Goal: Entertainment & Leisure: Consume media (video, audio)

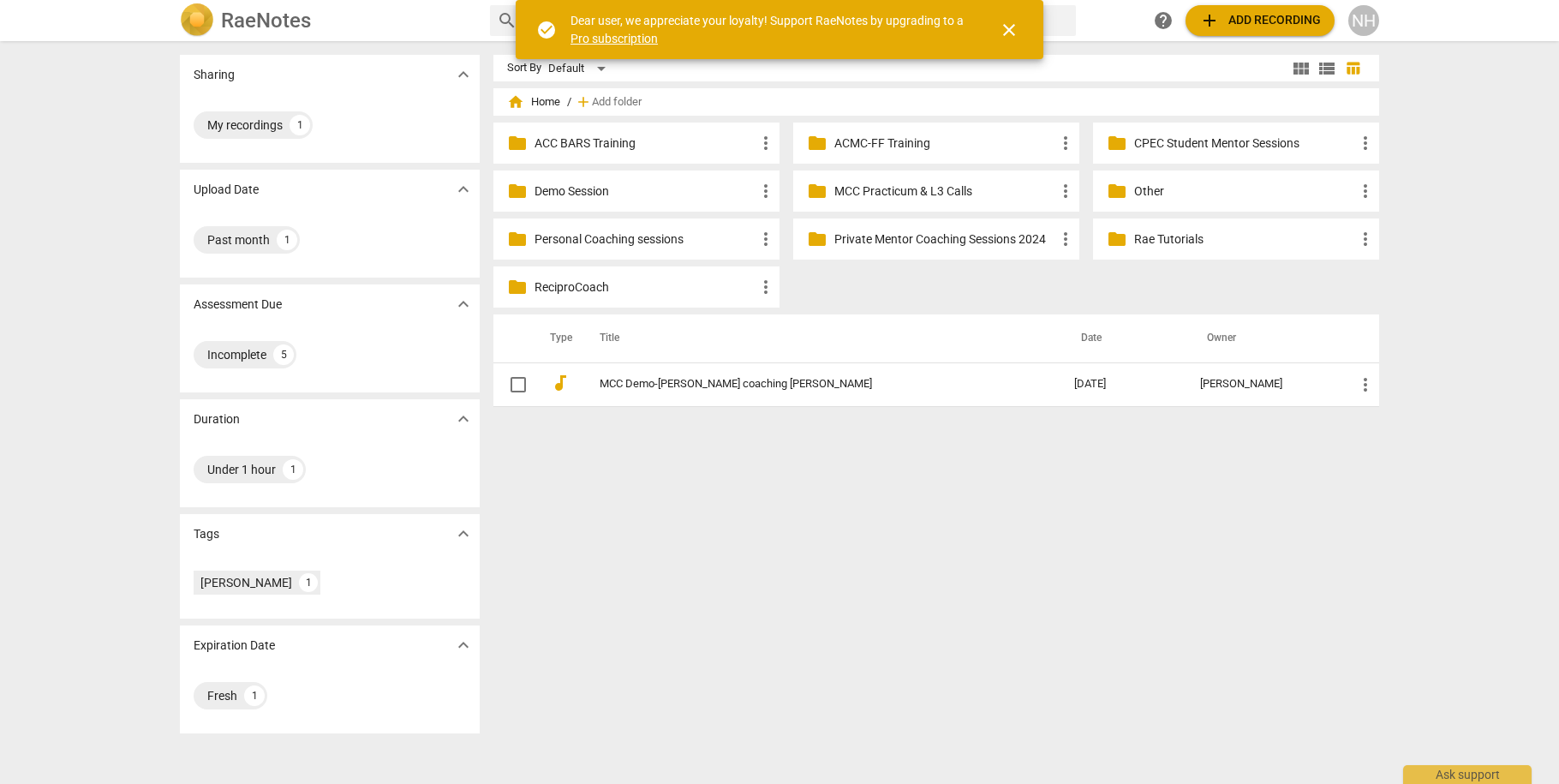
click at [685, 243] on p "Personal Coaching sessions" at bounding box center [645, 239] width 221 height 18
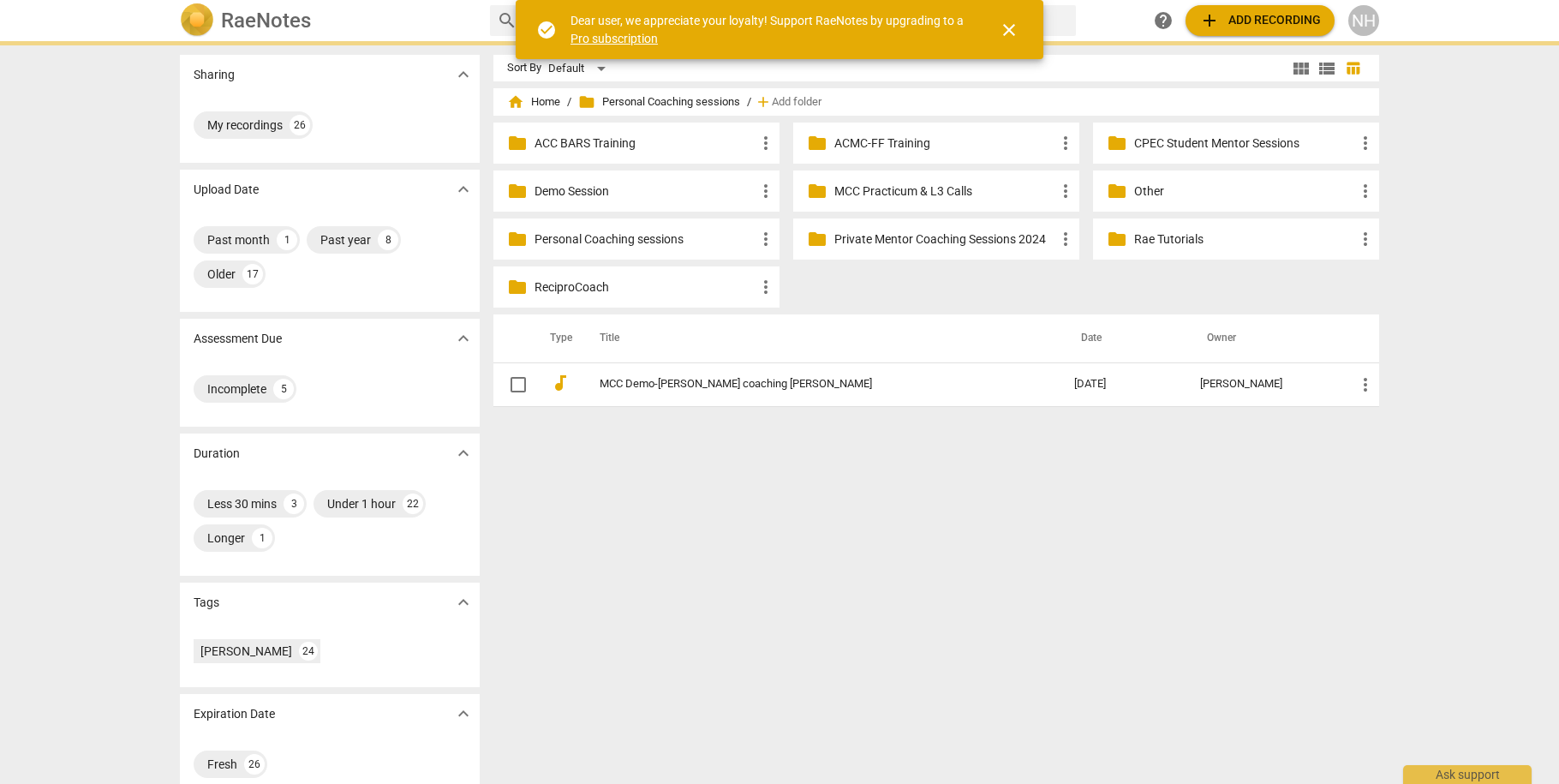
click at [685, 243] on p "Personal Coaching sessions" at bounding box center [645, 239] width 221 height 18
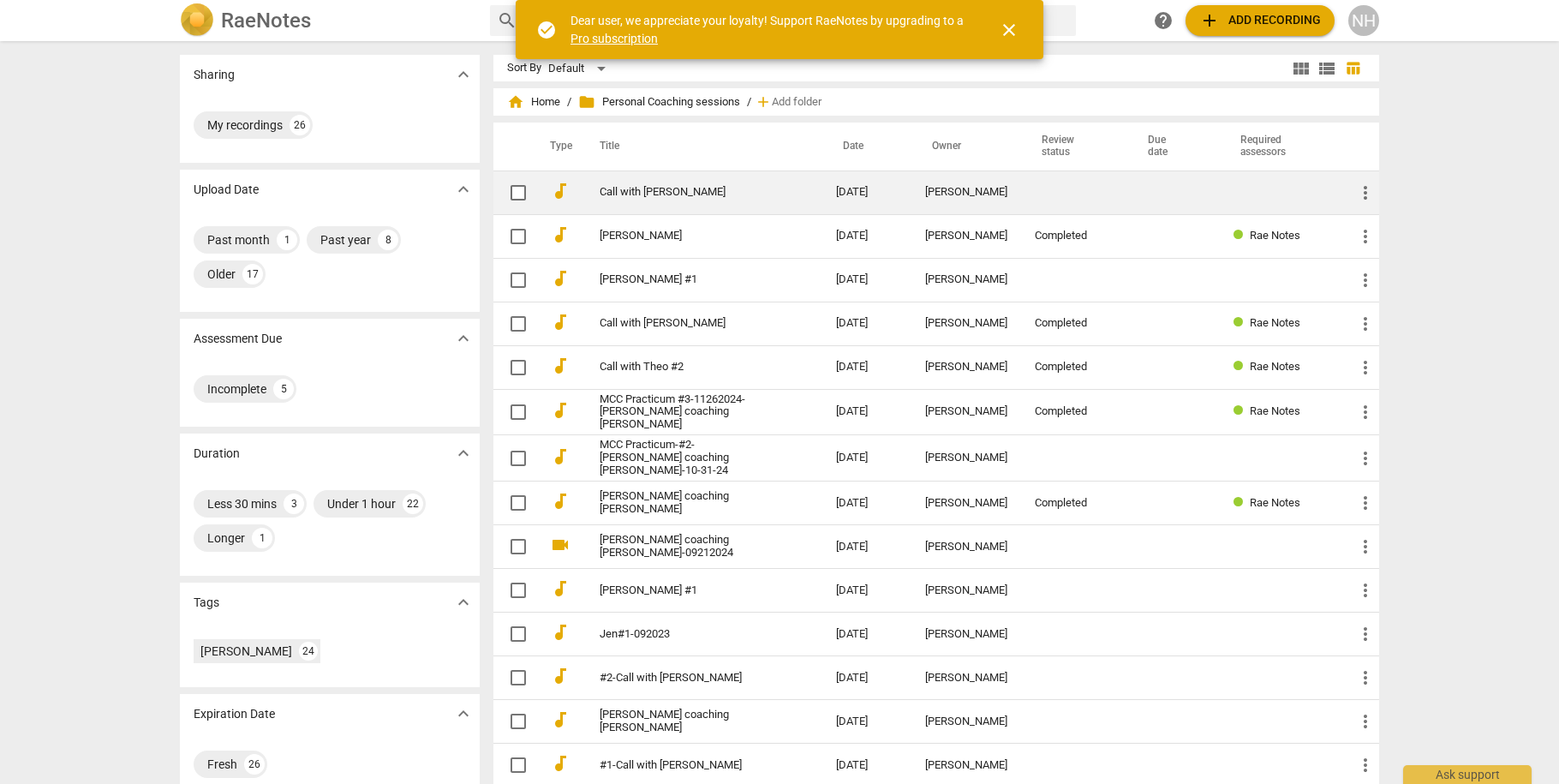
click at [627, 200] on td "Call with [PERSON_NAME]" at bounding box center [701, 193] width 243 height 44
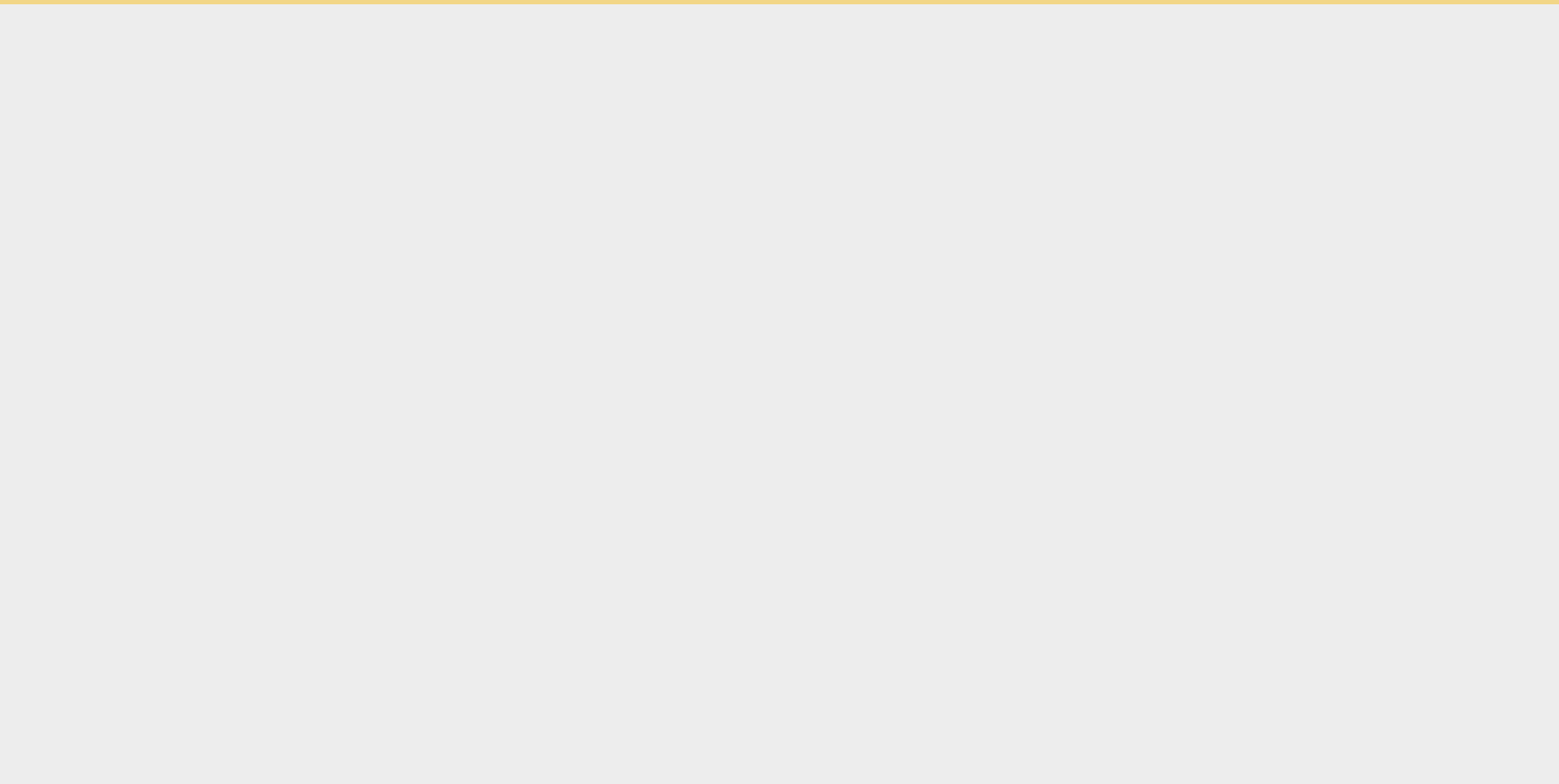
click at [627, 5] on html "check_circle Dear user, we appreciate your loyalty! Support RaeNotes by upgradi…" at bounding box center [780, 2] width 1559 height 5
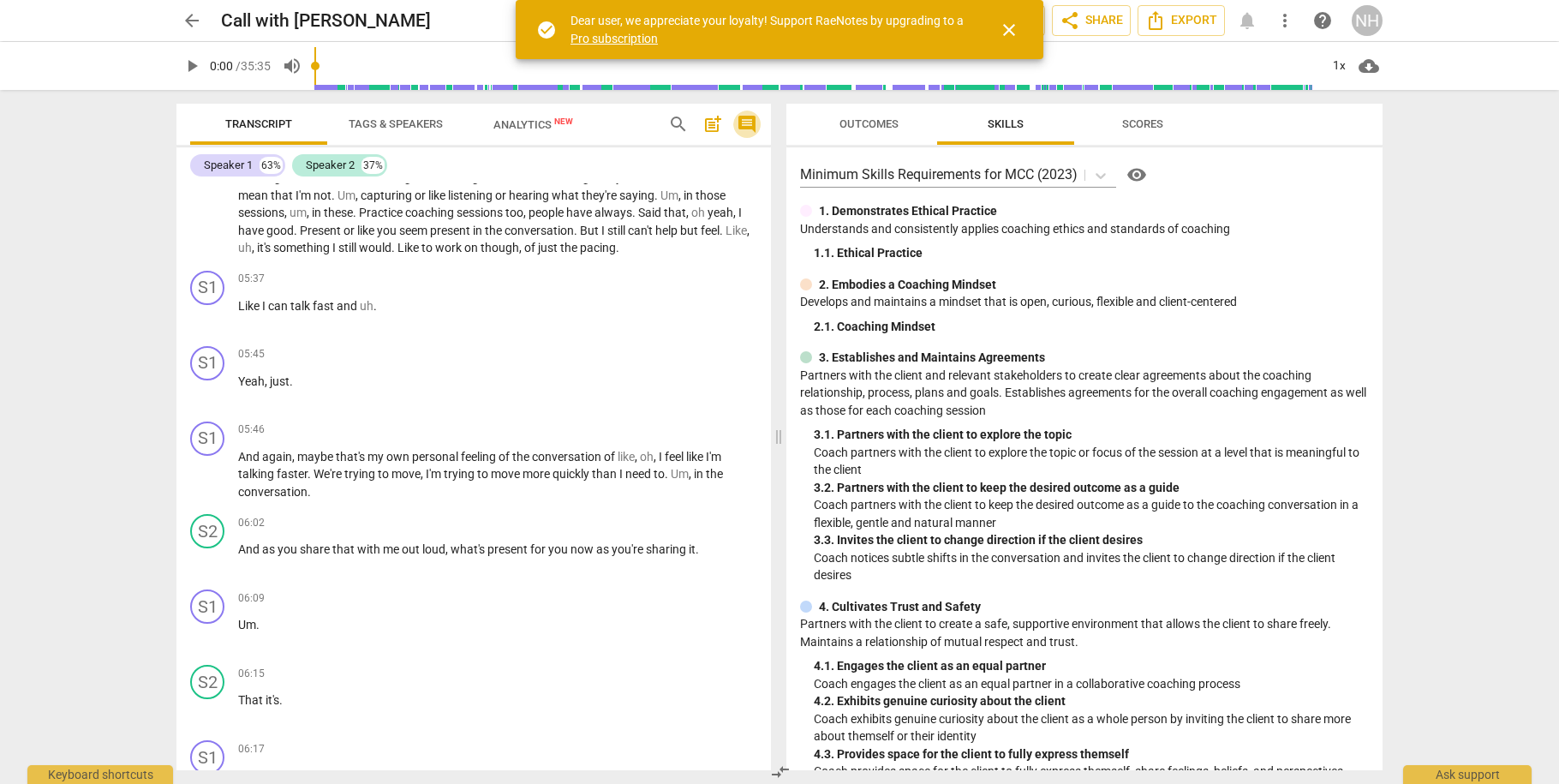
click at [741, 118] on span "comment" at bounding box center [747, 124] width 21 height 21
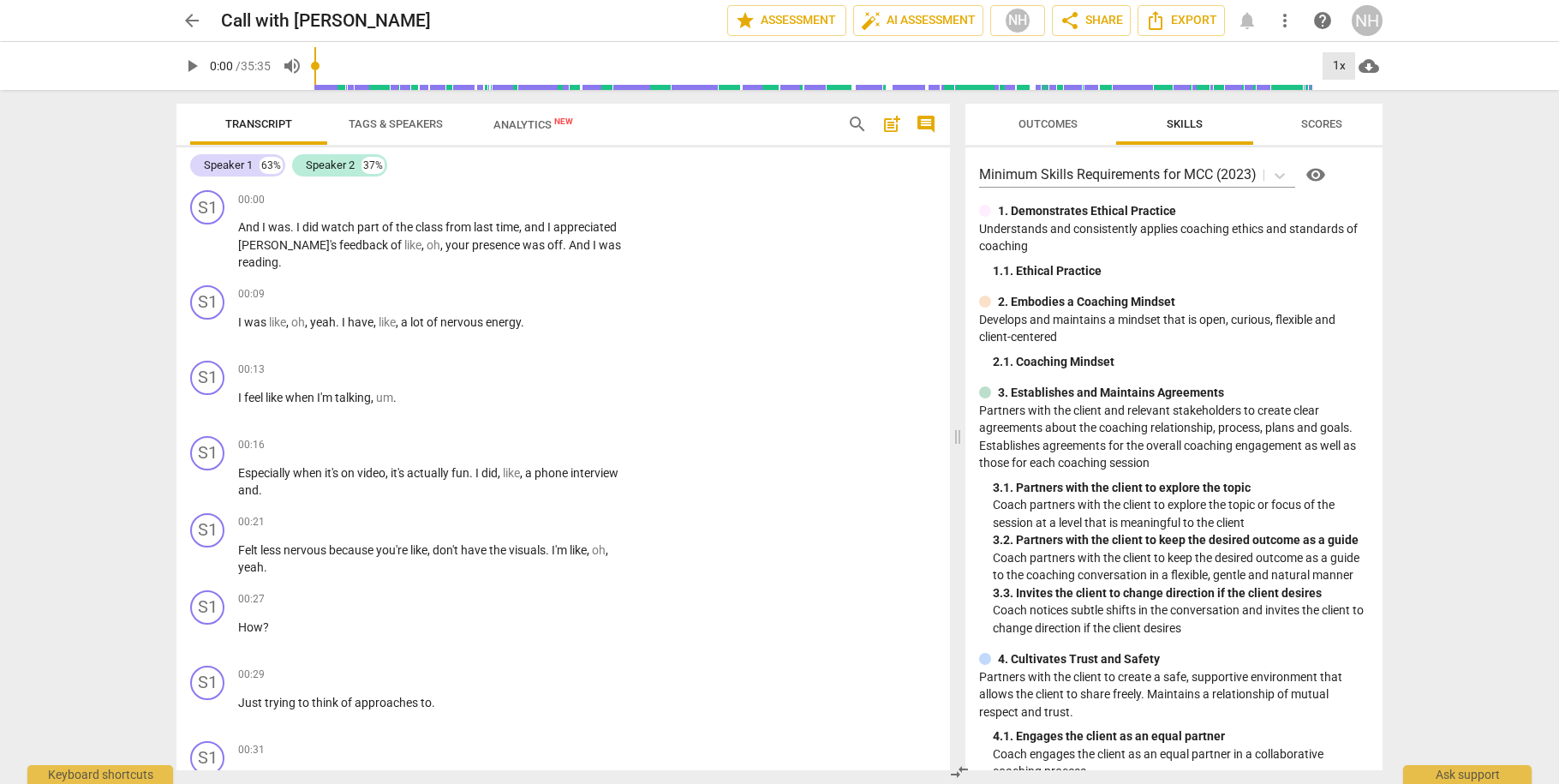
click at [1344, 70] on div "1x" at bounding box center [1339, 65] width 32 height 28
click at [1355, 134] on li "1.25x" at bounding box center [1351, 134] width 57 height 32
click at [189, 70] on span "play_arrow" at bounding box center [192, 66] width 21 height 21
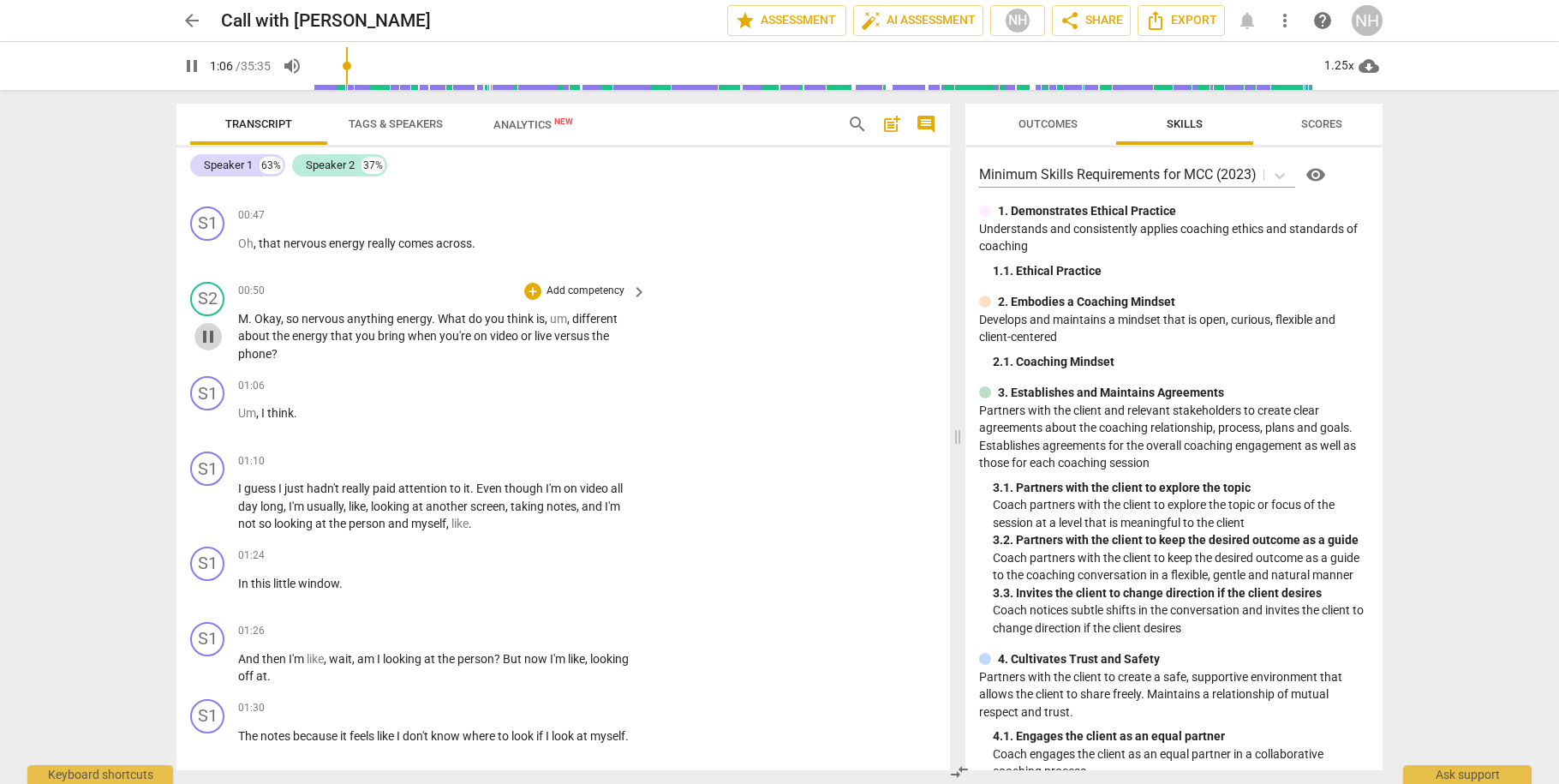
click at [214, 327] on span "pause" at bounding box center [208, 337] width 21 height 21
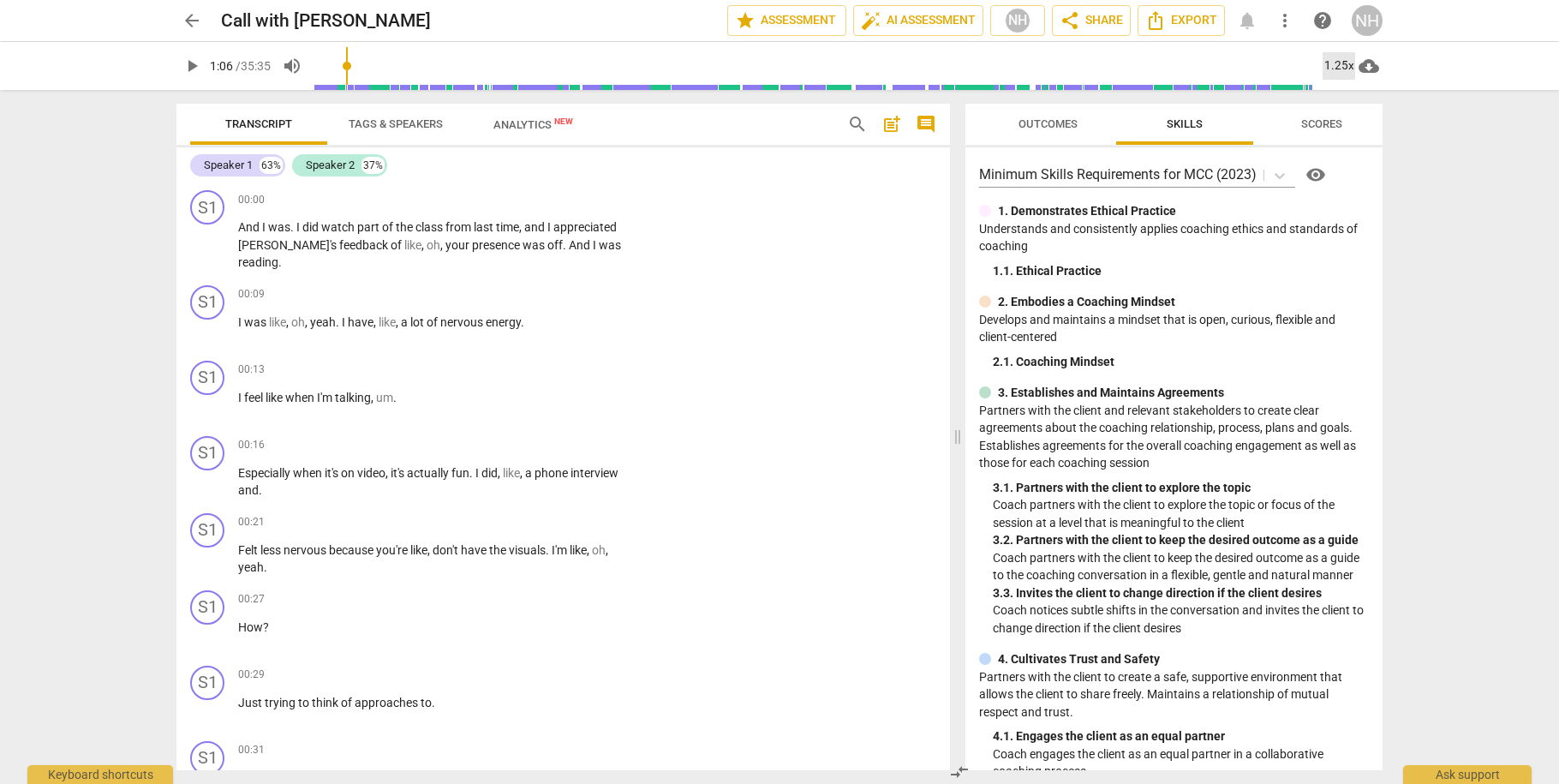
click at [1346, 58] on div "1.25x" at bounding box center [1339, 65] width 32 height 28
click at [1349, 97] on li "1x" at bounding box center [1351, 101] width 57 height 32
click at [207, 238] on span "play_arrow" at bounding box center [208, 245] width 21 height 21
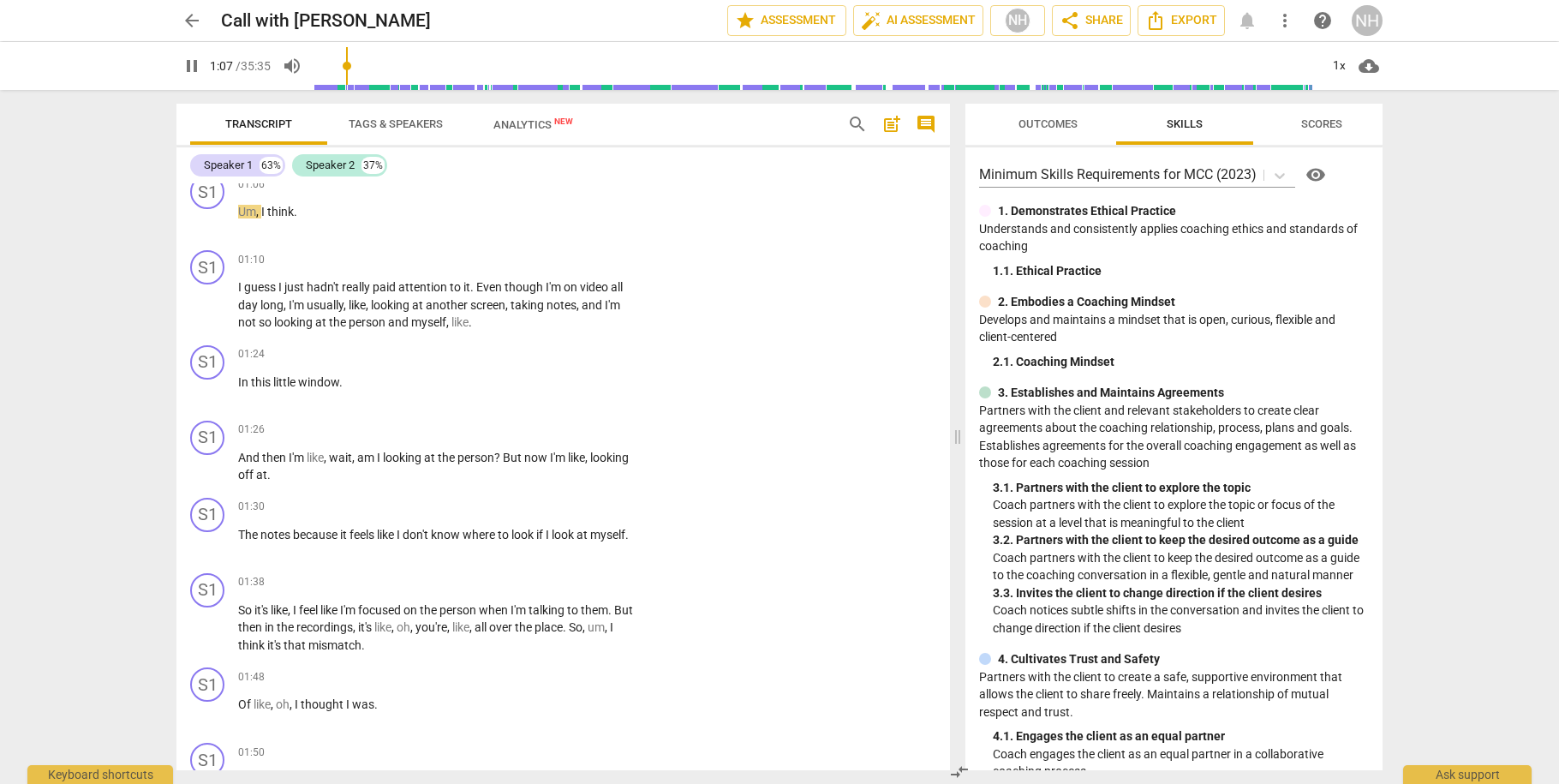
click at [207, 238] on div "S1 play_arrow pause 00:00 + Add competency keyboard_arrow_right And I was . I d…" at bounding box center [563, 476] width 774 height 587
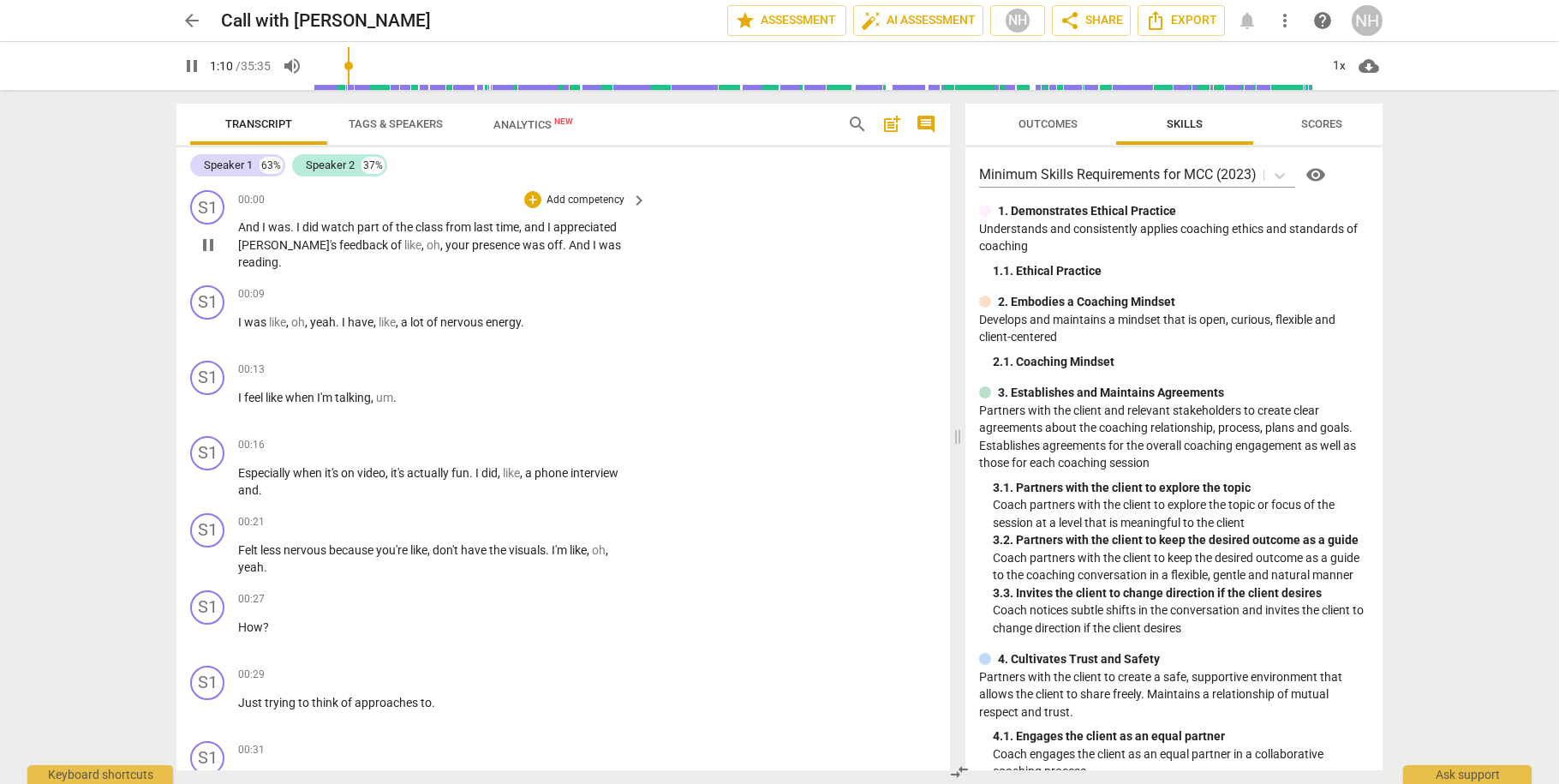
scroll to position [0, 0]
drag, startPoint x: 349, startPoint y: 65, endPoint x: 306, endPoint y: 66, distance: 43.0
click at [306, 66] on div "pause 0:00 / 35:35 volume_up 1x cloud_download" at bounding box center [780, 65] width 1207 height 48
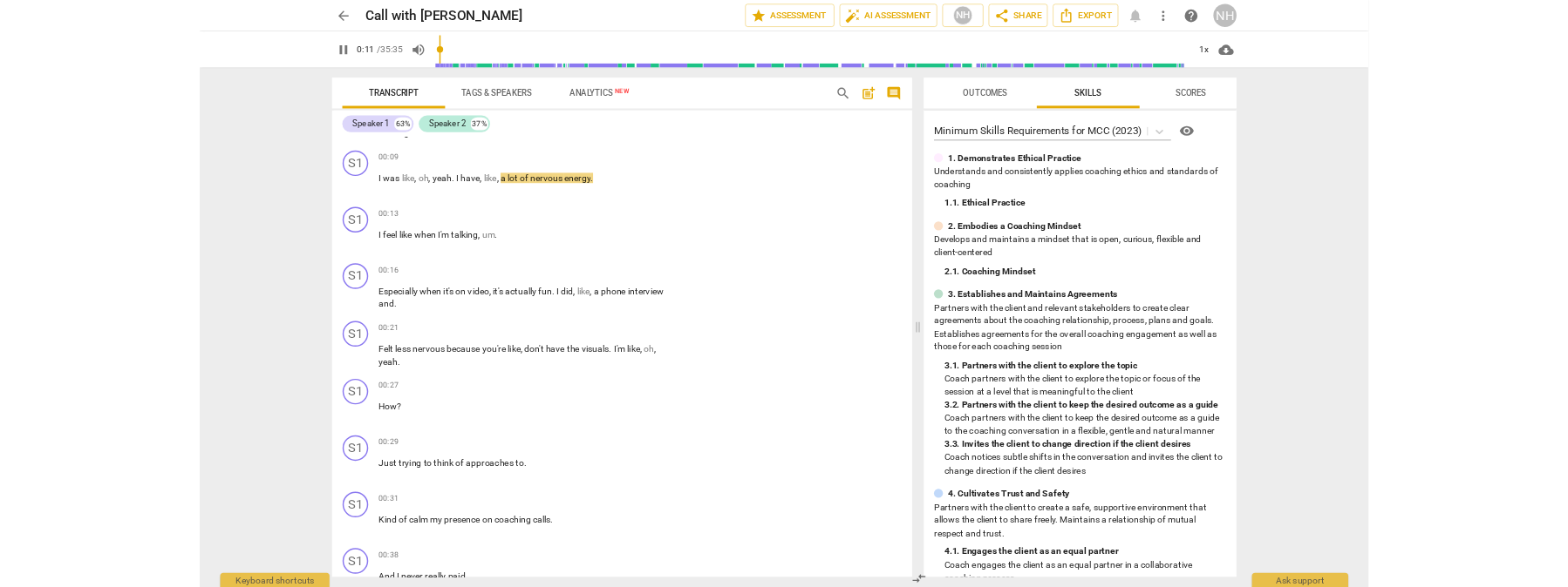
scroll to position [88, 0]
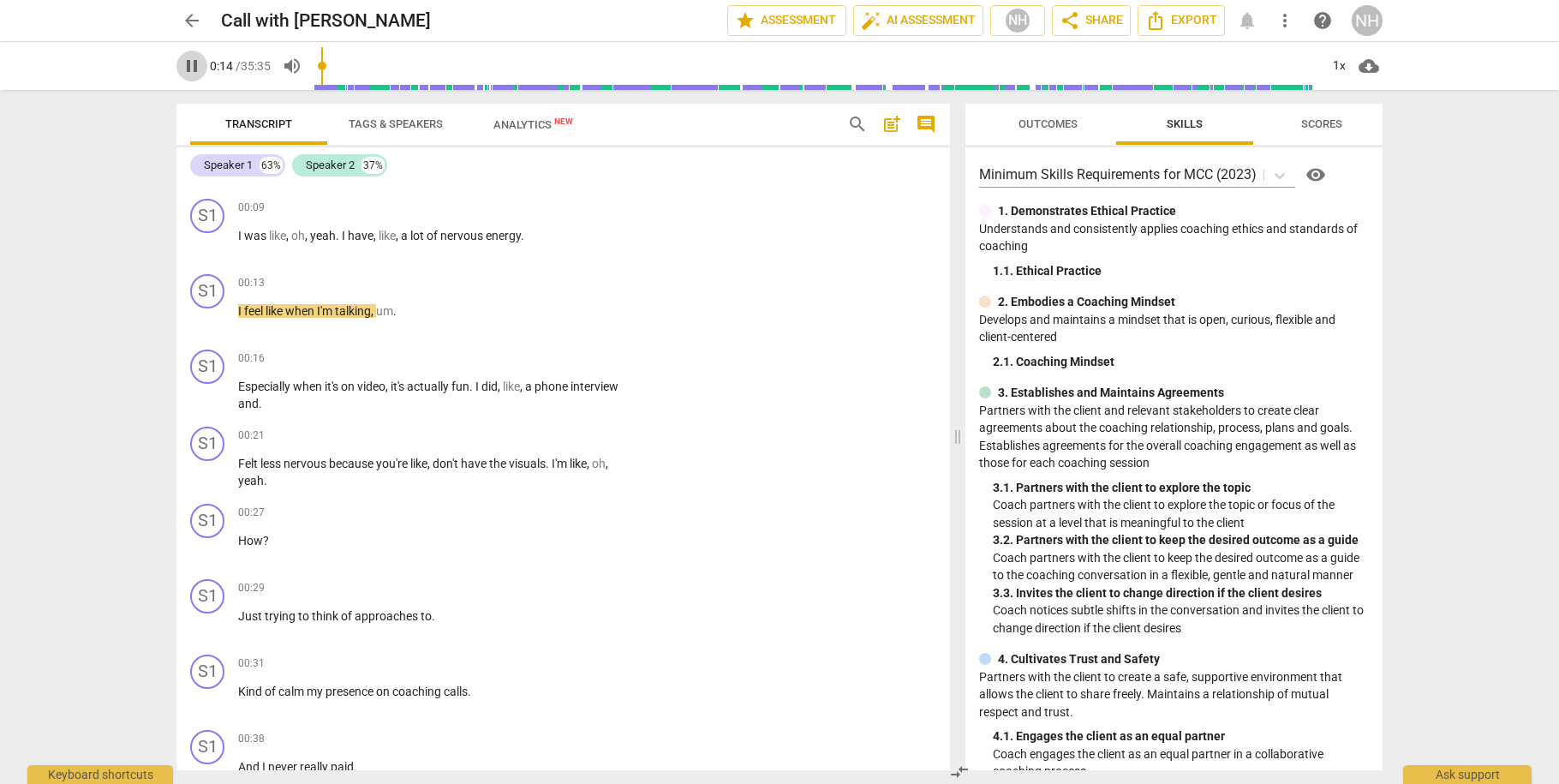
click at [192, 60] on span "pause" at bounding box center [192, 66] width 21 height 21
type input "15"
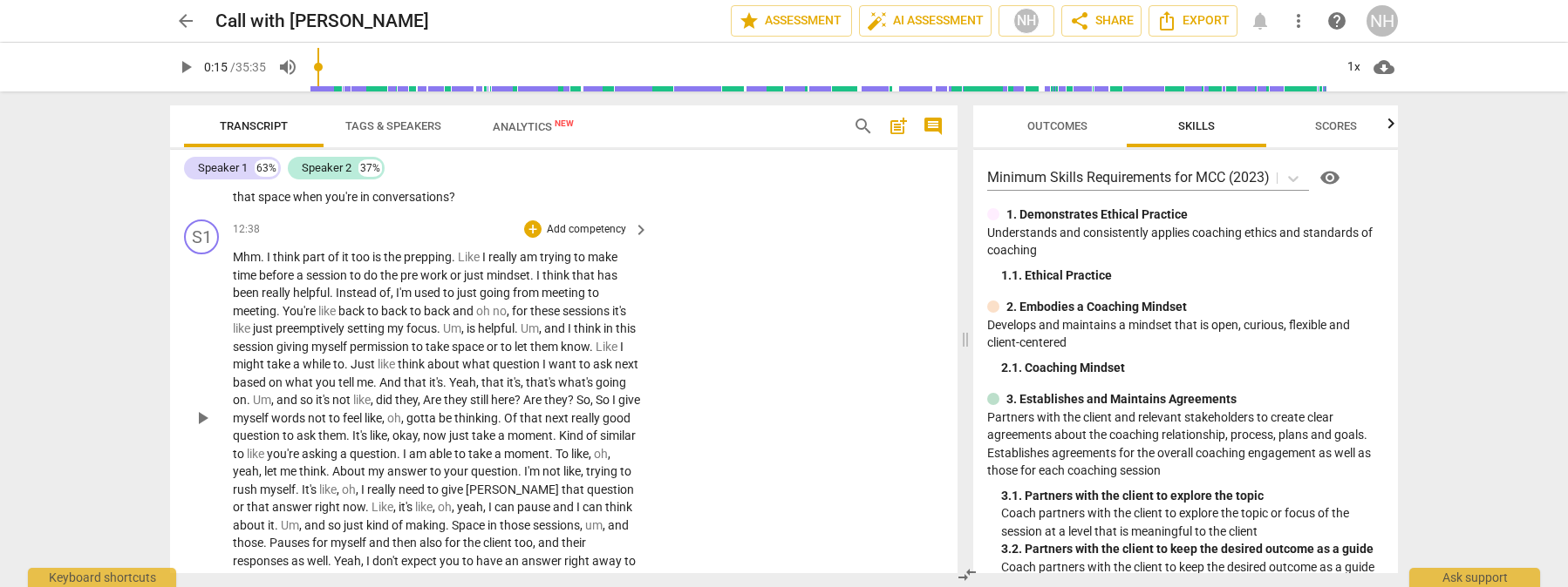
scroll to position [5744, 0]
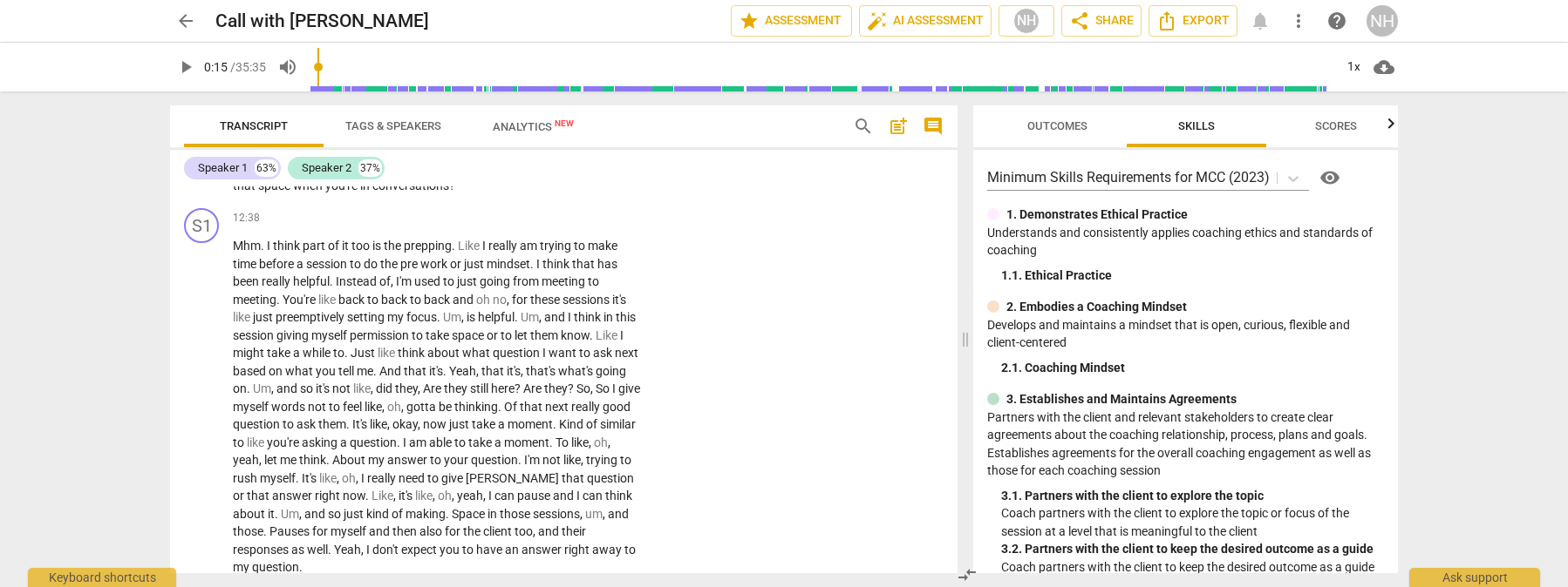
click at [177, 22] on span "arrow_back" at bounding box center [185, 21] width 21 height 21
